Goal: Task Accomplishment & Management: Use online tool/utility

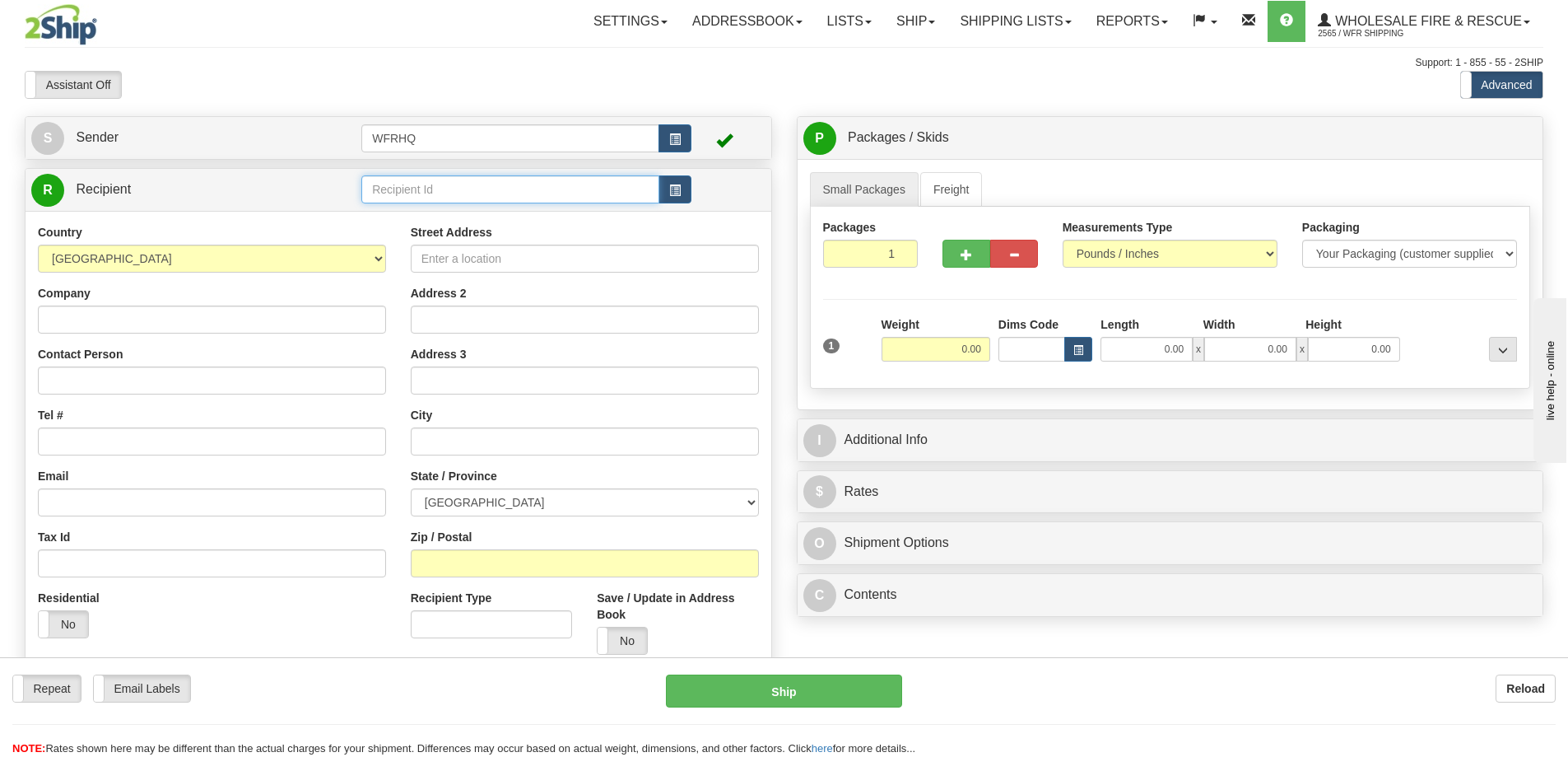
click at [463, 182] on input "text" at bounding box center [510, 189] width 298 height 28
type input "CANA5651"
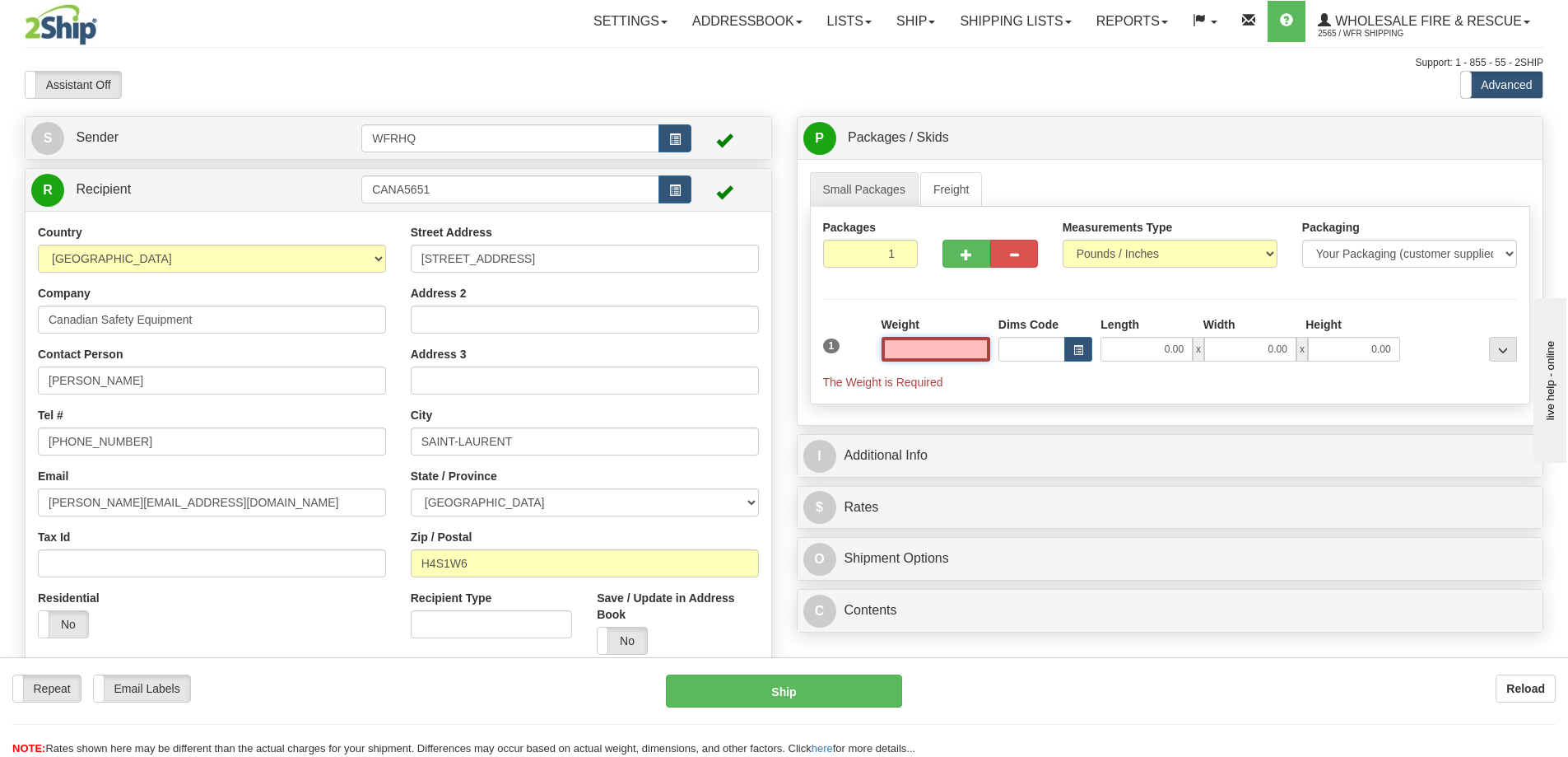
click at [931, 349] on input "text" at bounding box center [935, 350] width 109 height 25
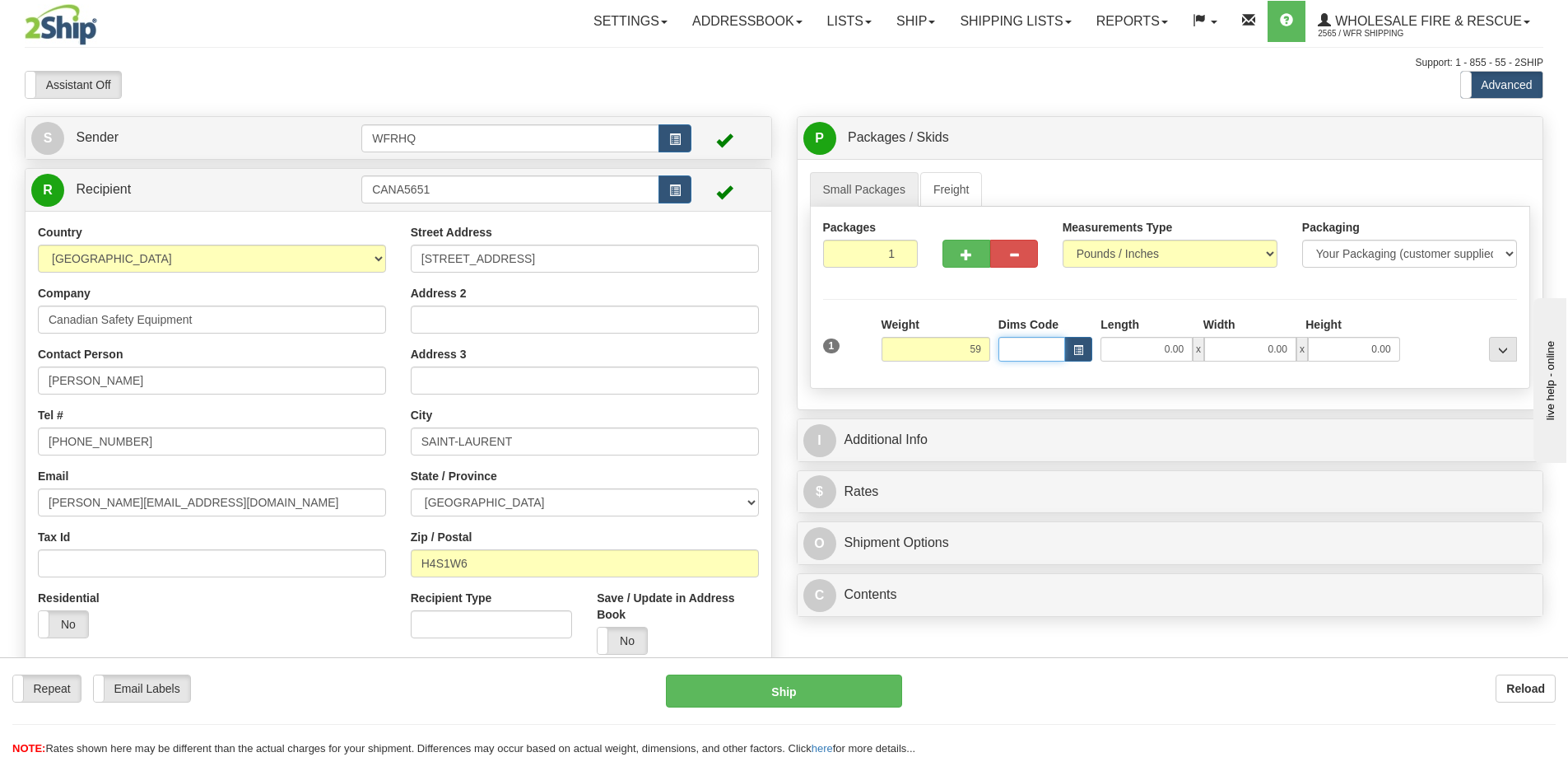
type input "59.00"
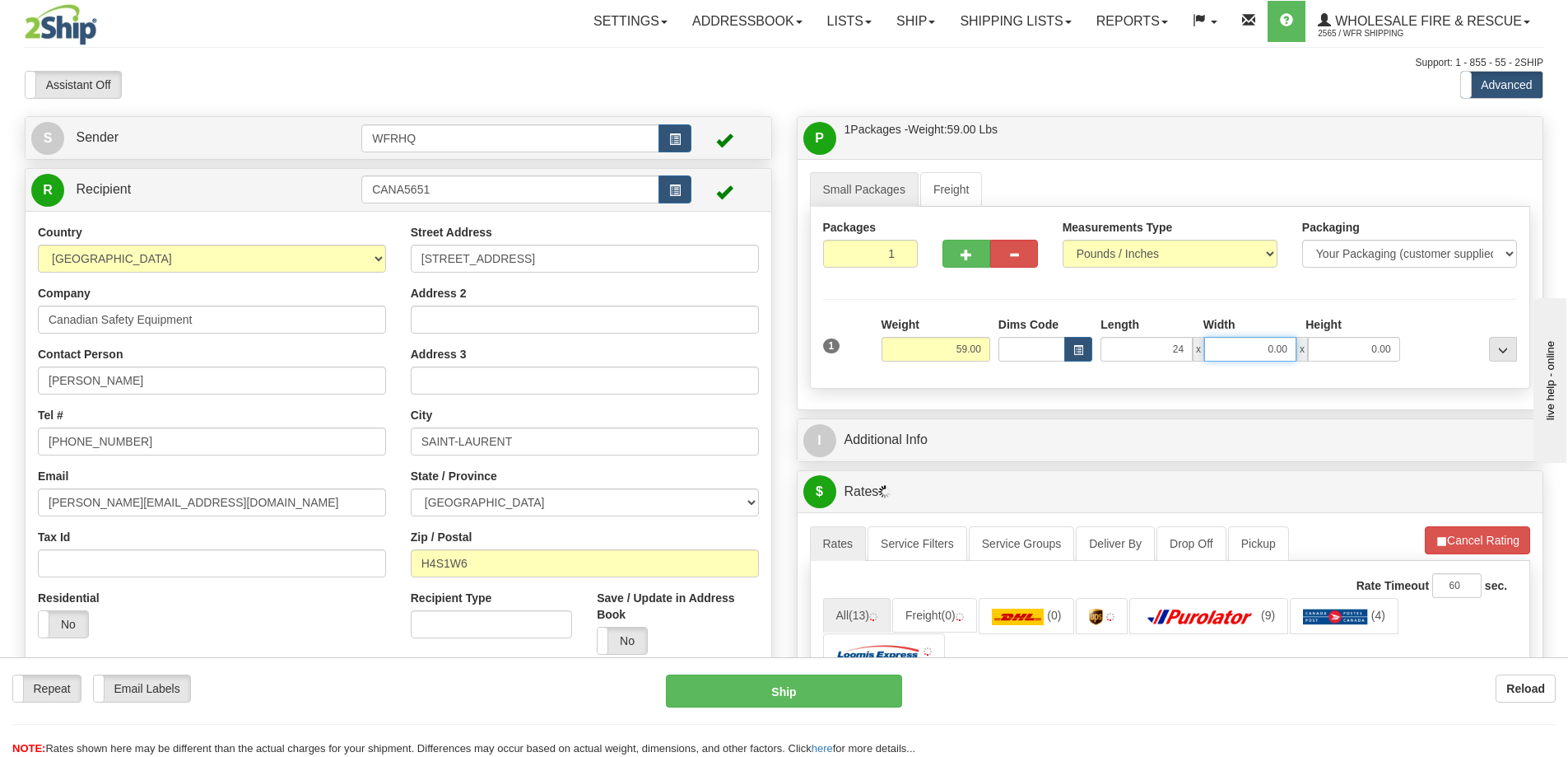
type input "24.00"
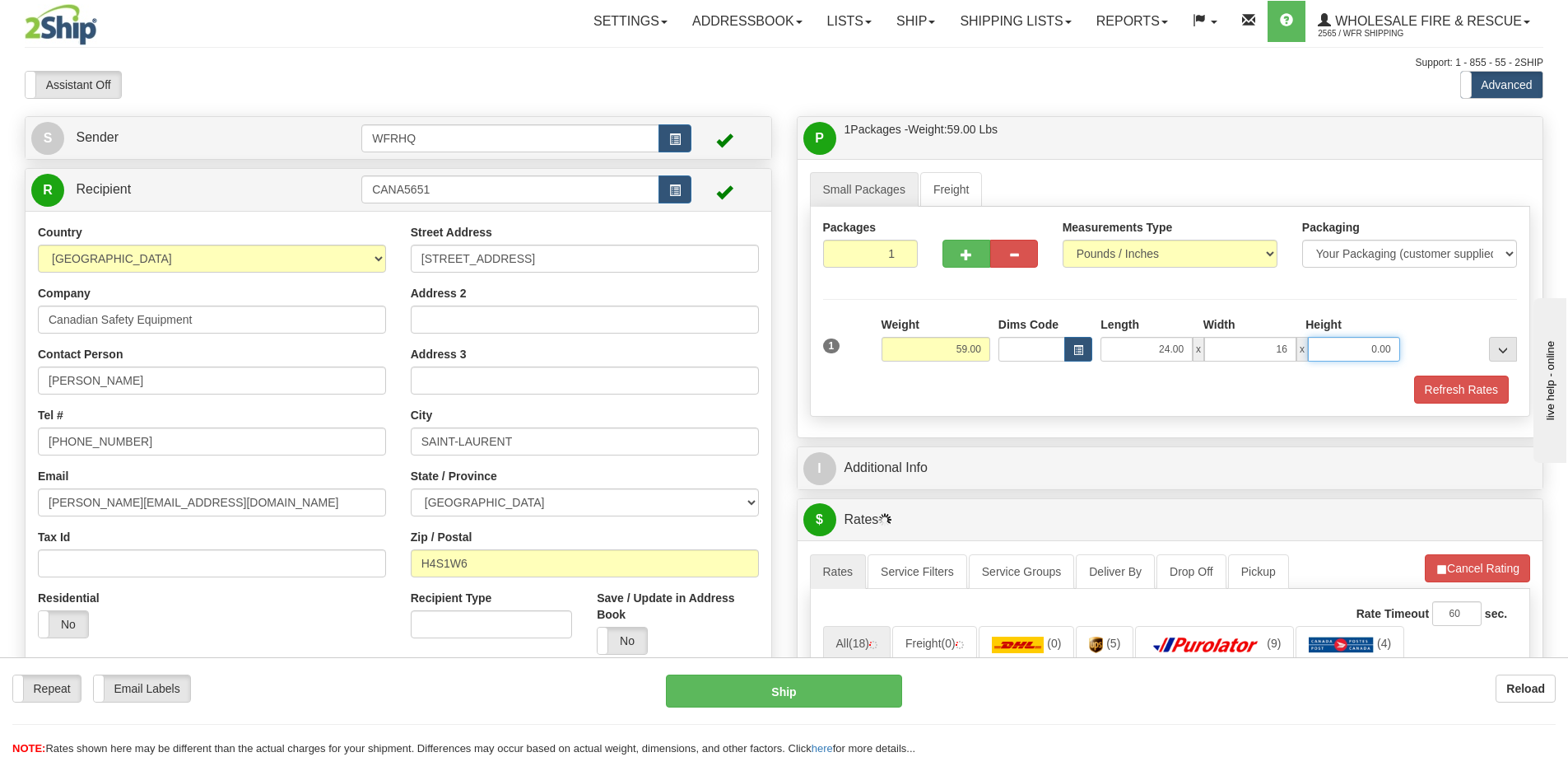
type input "16.00"
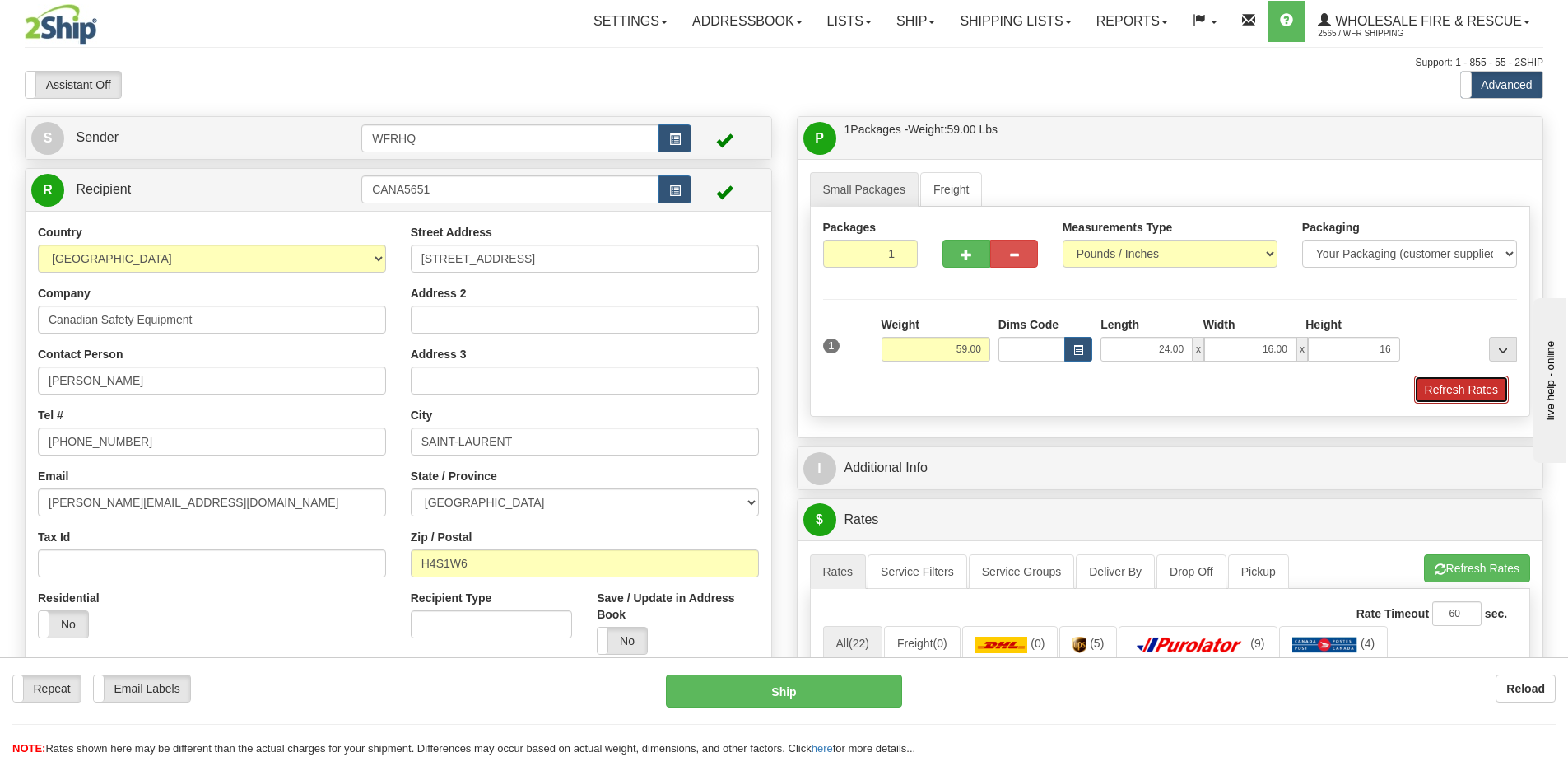
type input "16.00"
click at [1482, 394] on button "Refresh Rates" at bounding box center [1461, 389] width 95 height 28
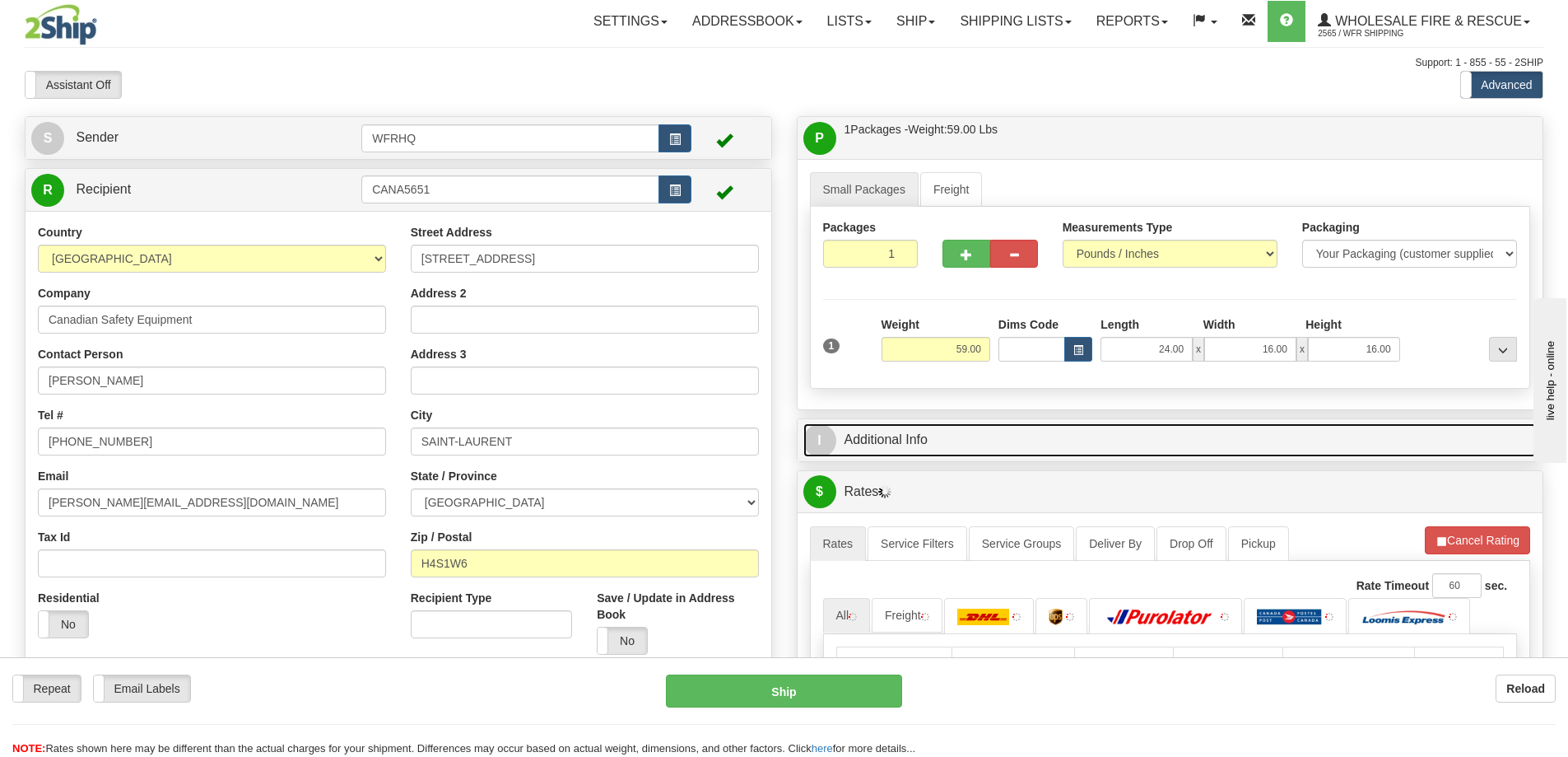
click at [1039, 441] on link "I Additional Info" at bounding box center [1170, 440] width 735 height 34
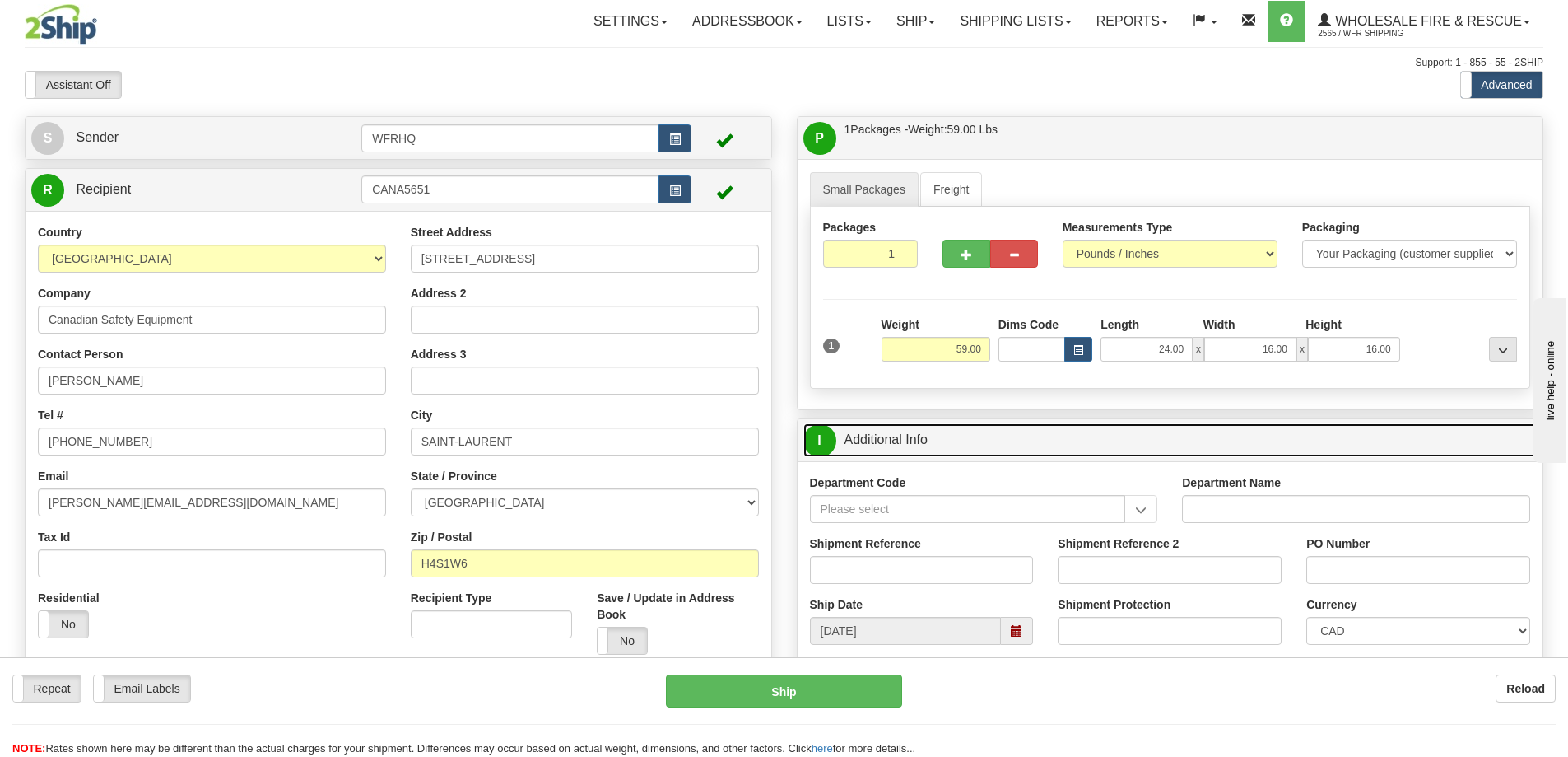
click at [1030, 635] on span at bounding box center [1016, 630] width 32 height 28
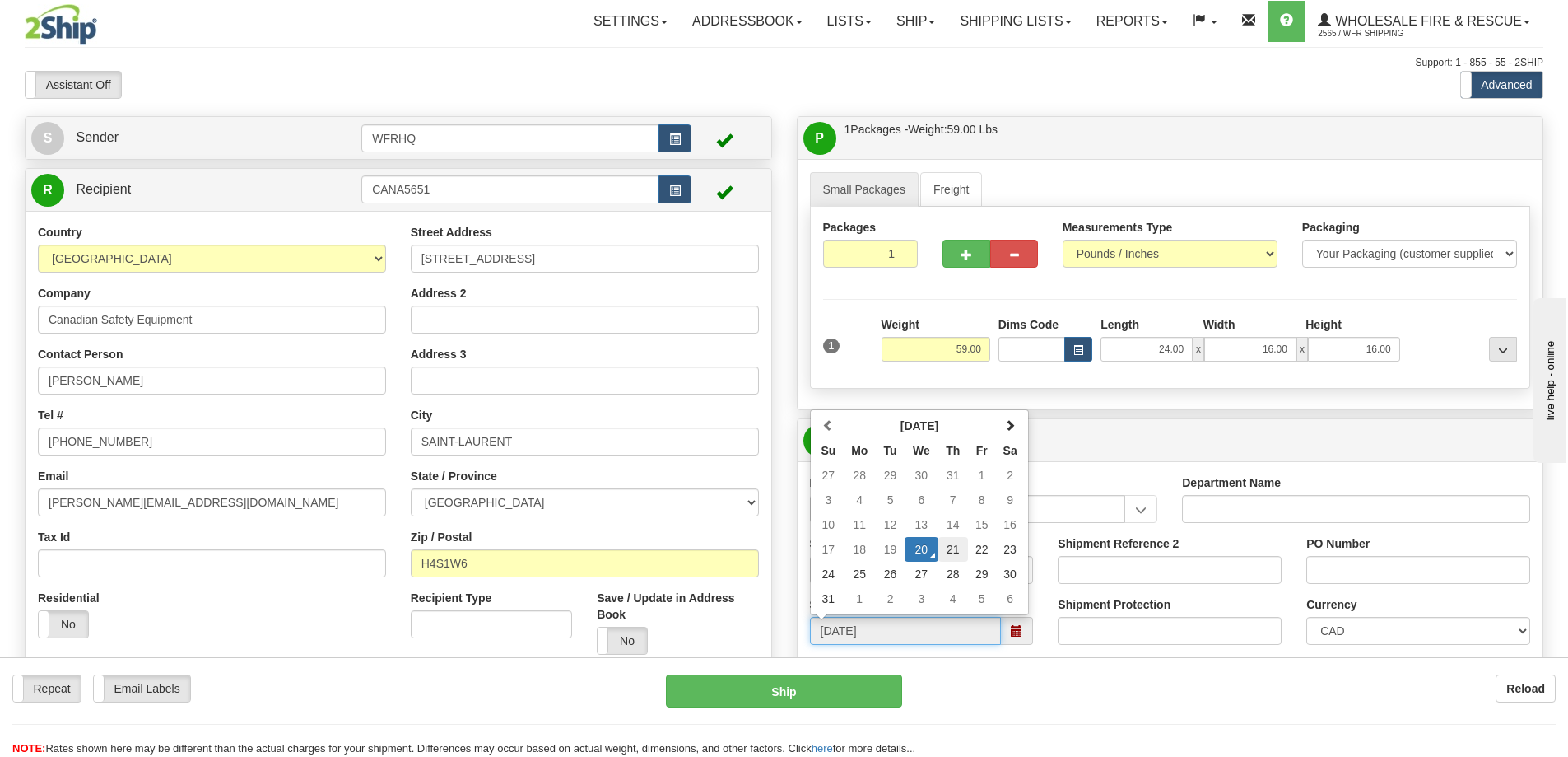
click at [964, 544] on td "21" at bounding box center [953, 549] width 30 height 25
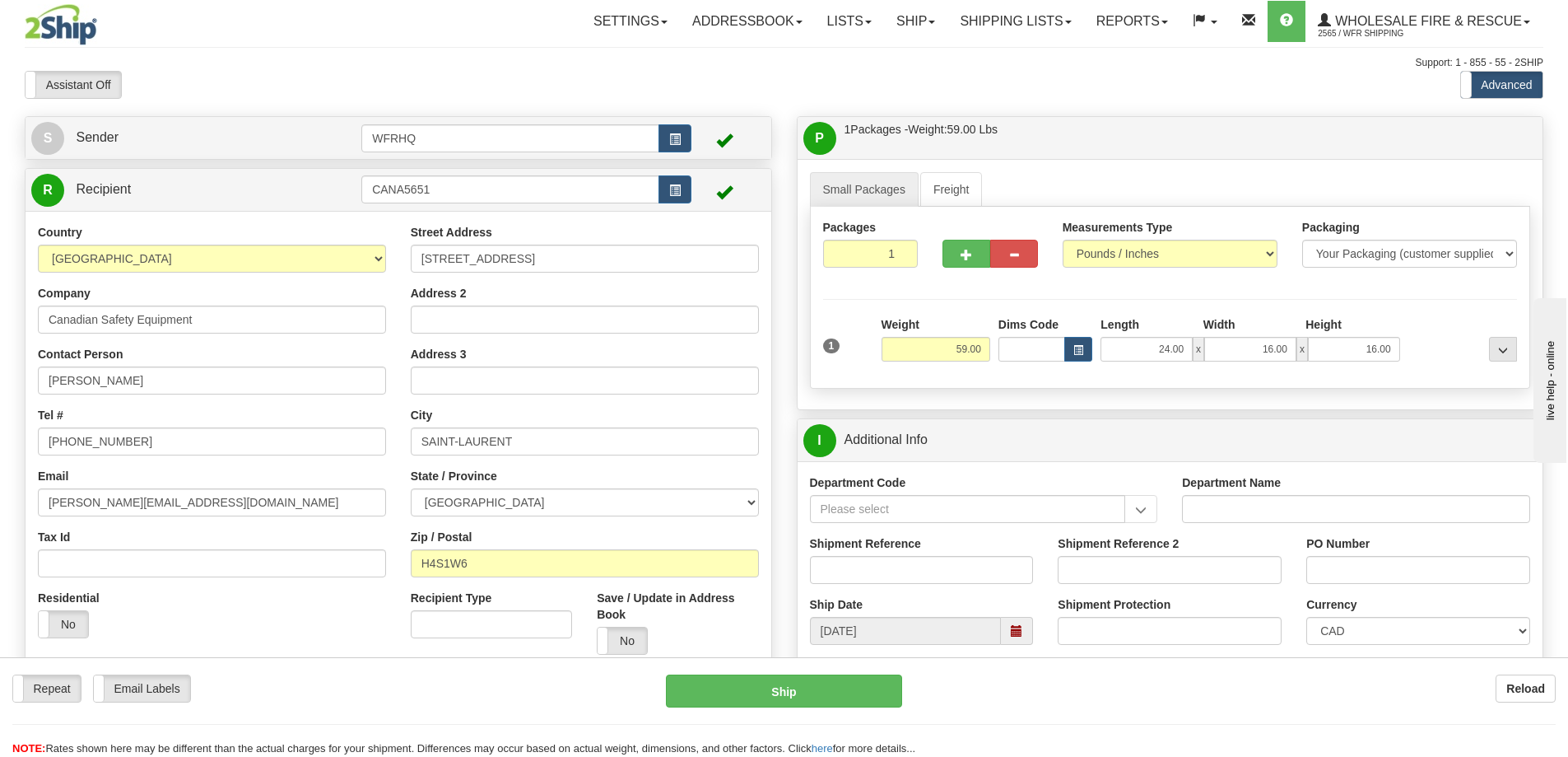
type input "10:00"
type input "[DATE]"
click at [919, 575] on input "Shipment Reference" at bounding box center [921, 570] width 224 height 28
type input "S46250-30547"
type input "Q10800-1SQ"
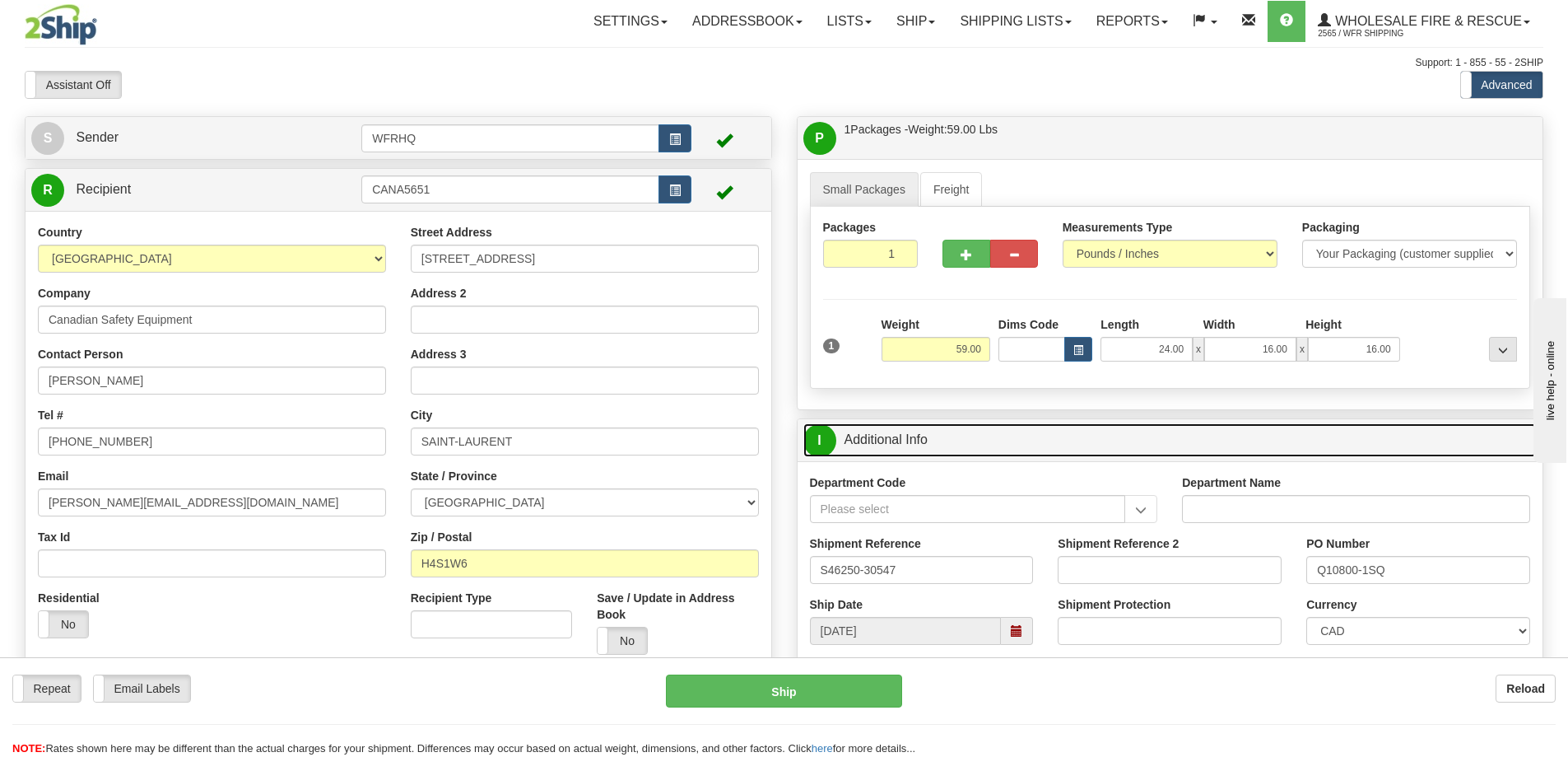
click at [1052, 436] on link "I Additional Info" at bounding box center [1170, 440] width 735 height 34
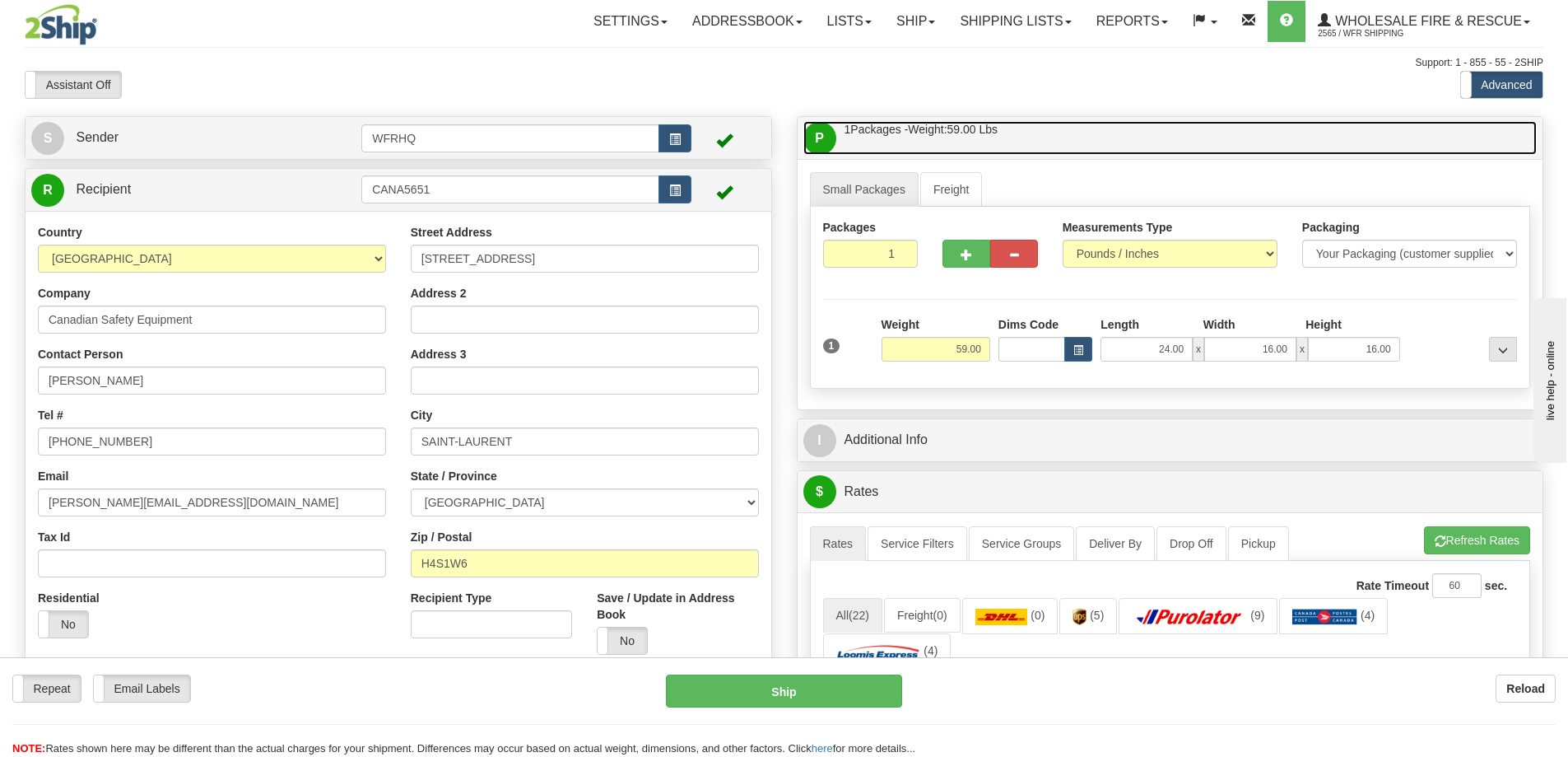
click at [1042, 145] on link "P Packages / Skids 1 Packages - Weight: 59.00 Lbs 1 Skids - Weight: NaN Lbs" at bounding box center [1170, 137] width 735 height 34
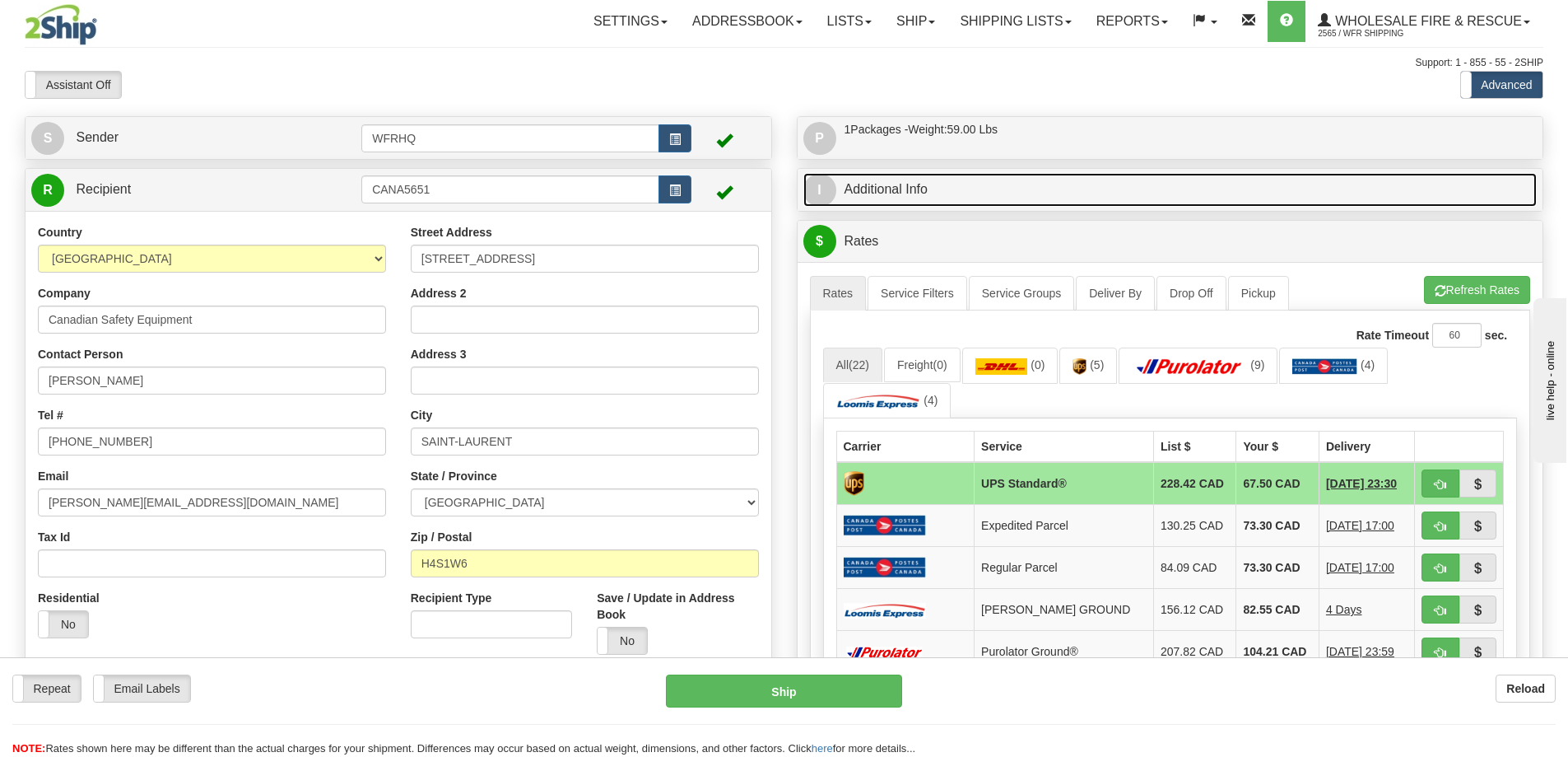
click at [969, 180] on link "I Additional Info" at bounding box center [1170, 189] width 735 height 34
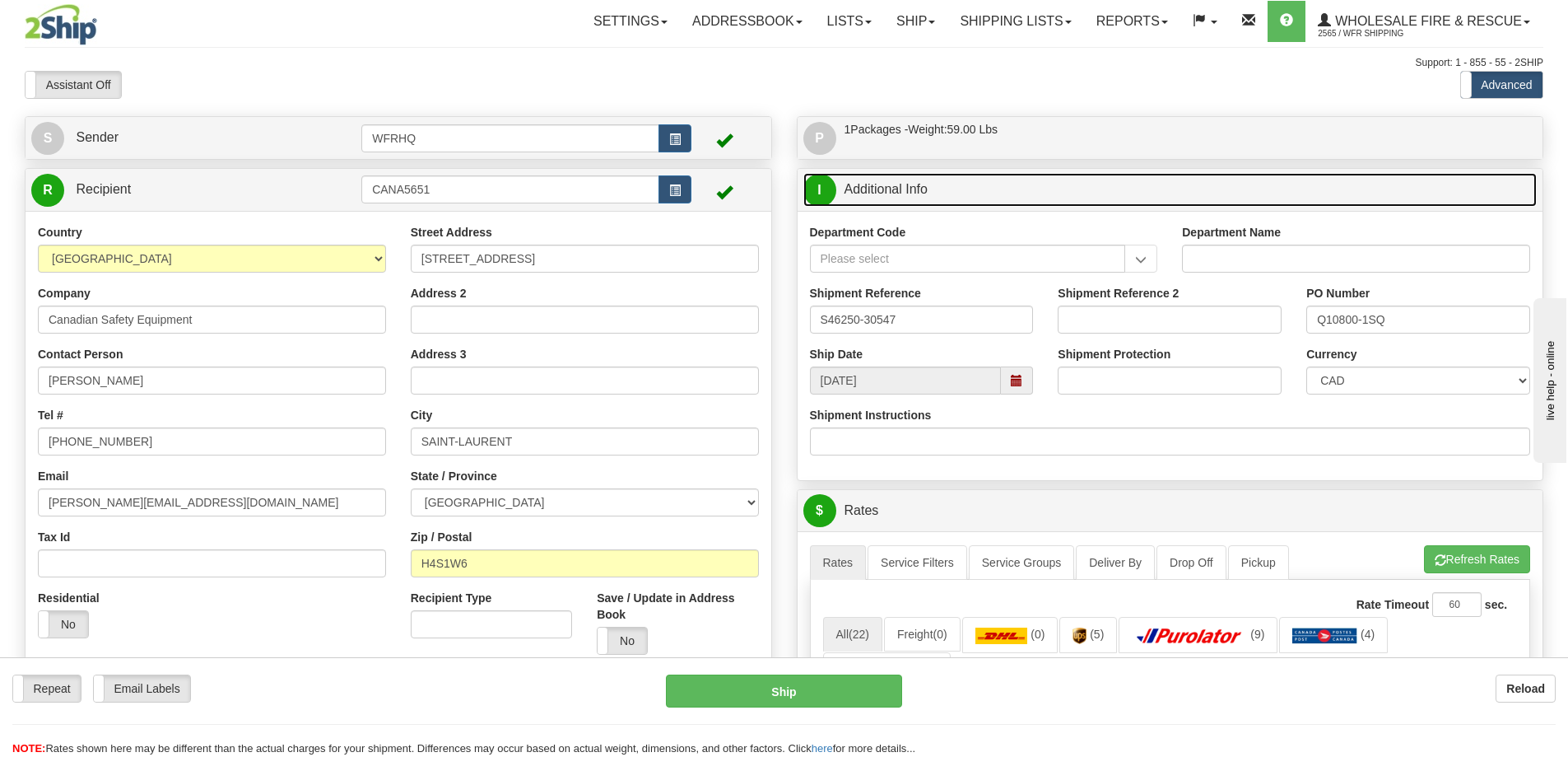
click at [969, 180] on link "I Additional Info" at bounding box center [1170, 189] width 735 height 34
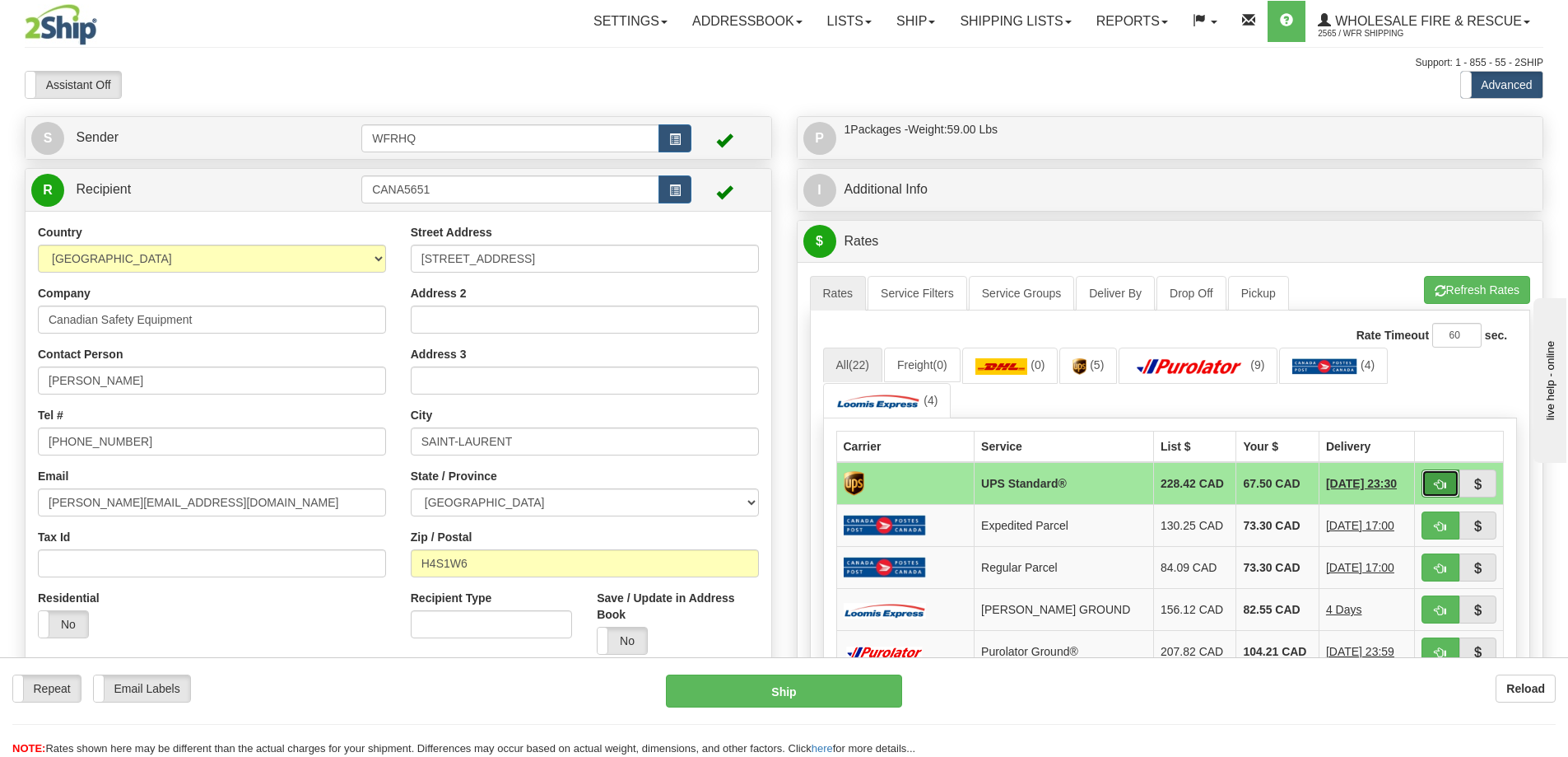
click at [1441, 492] on button "button" at bounding box center [1439, 483] width 37 height 28
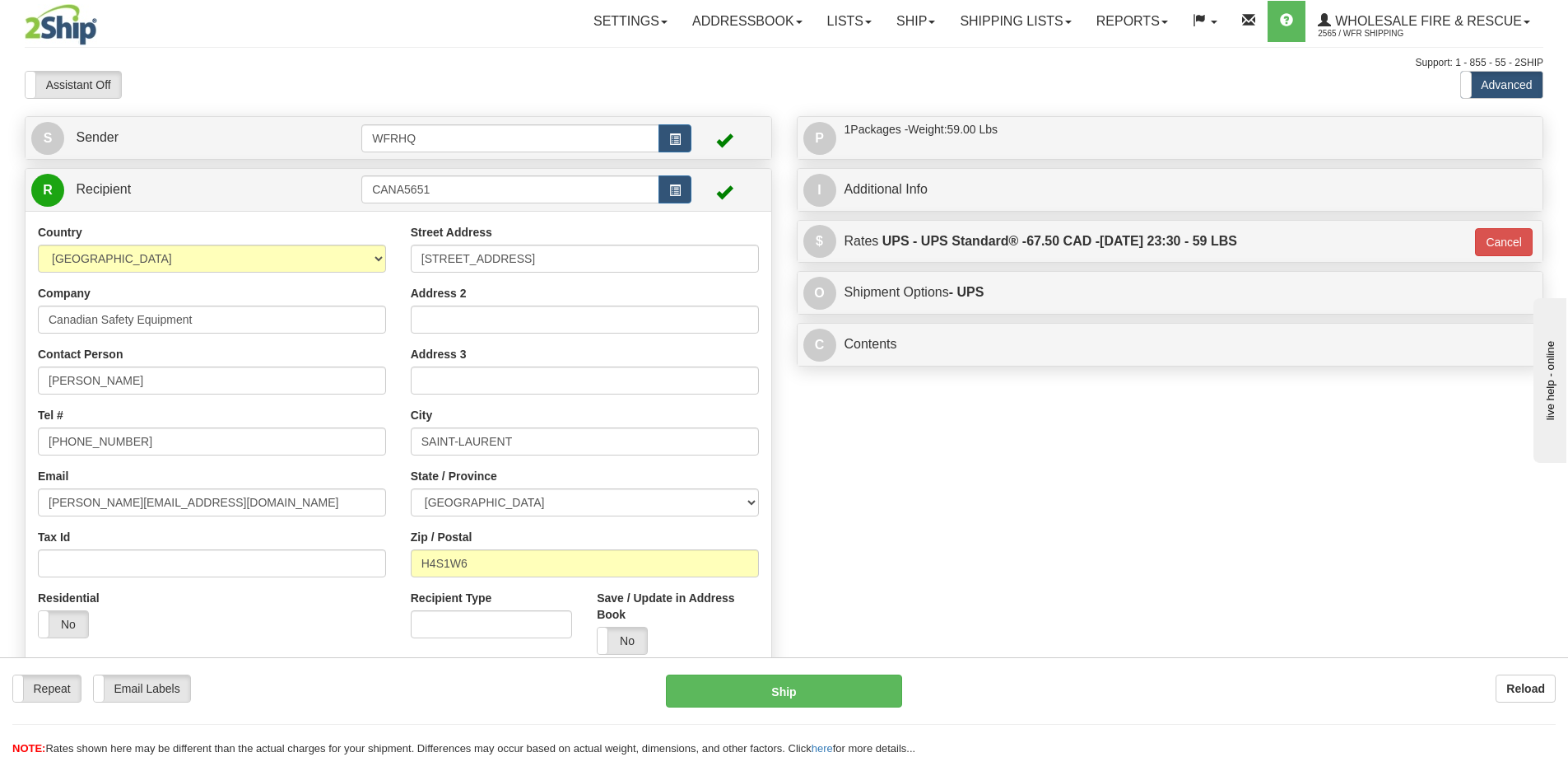
type input "11"
click at [802, 677] on button "Ship" at bounding box center [784, 691] width 236 height 33
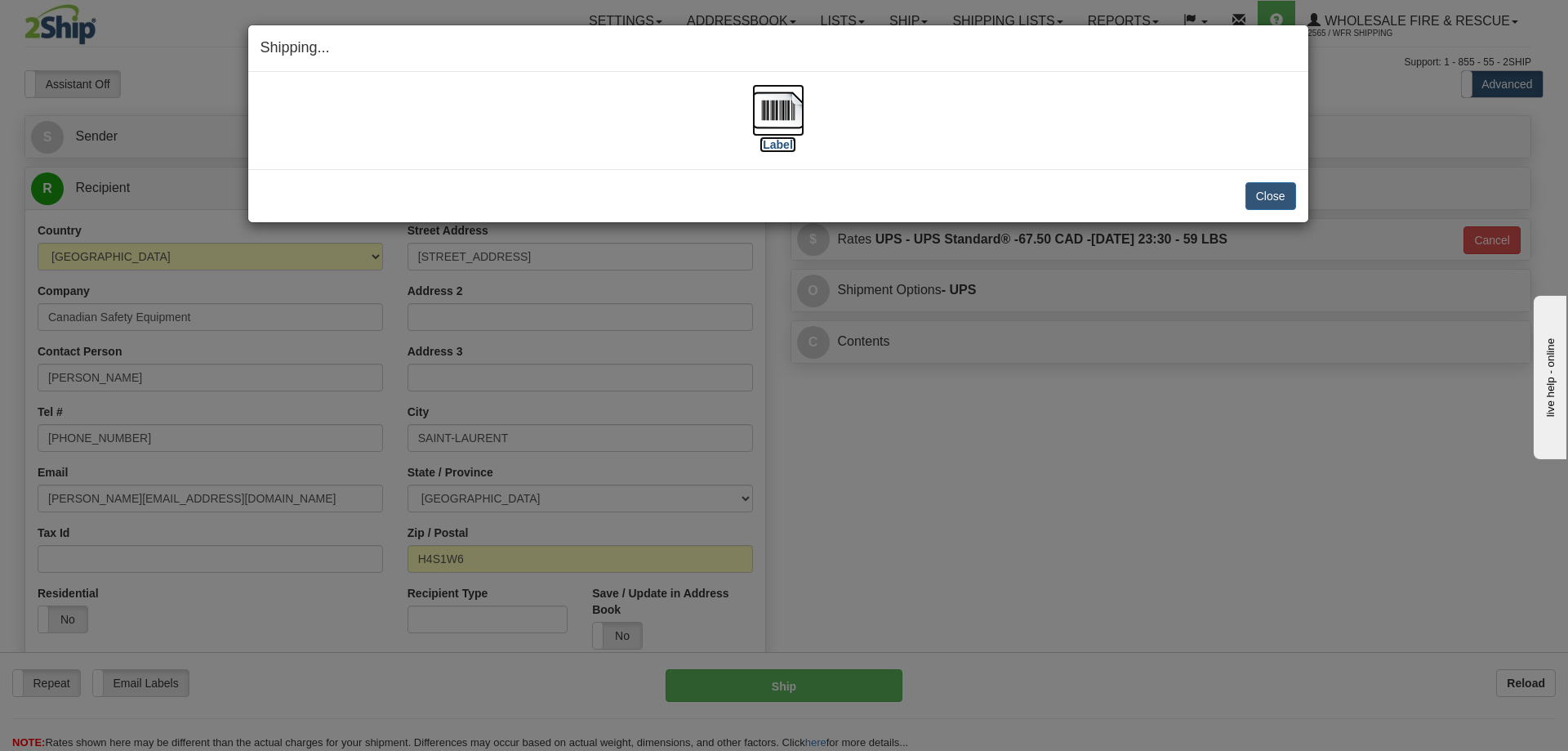
click at [754, 100] on img at bounding box center [777, 110] width 52 height 52
